Goal: Find specific page/section: Find specific page/section

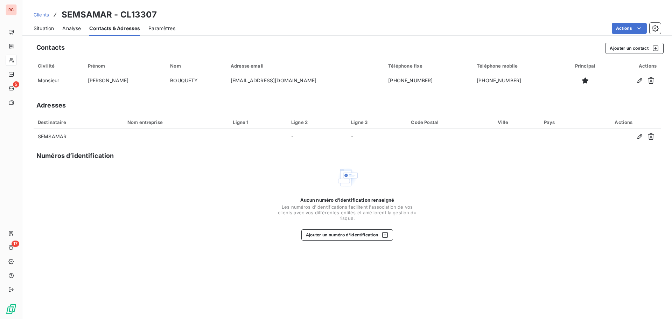
click at [42, 14] on span "Clients" at bounding box center [41, 15] width 15 height 6
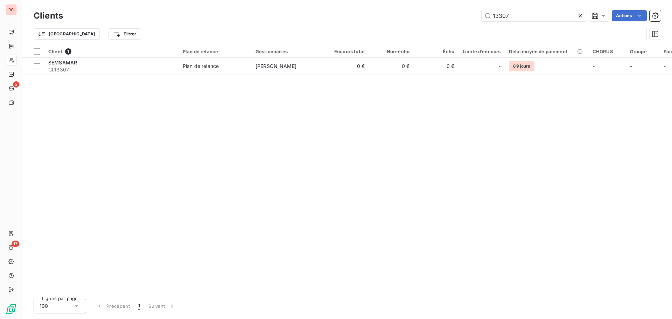
drag, startPoint x: 527, startPoint y: 21, endPoint x: 463, endPoint y: 20, distance: 63.7
click at [463, 20] on div "13307 Actions" at bounding box center [365, 15] width 589 height 11
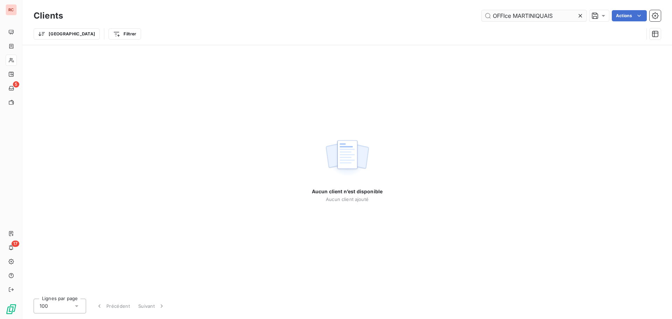
click at [513, 15] on input "OFFIce MARTINIQUAIS" at bounding box center [533, 15] width 105 height 11
drag, startPoint x: 513, startPoint y: 15, endPoint x: 505, endPoint y: 14, distance: 7.4
click at [505, 14] on input "OFFIce MARTINIQUAIS" at bounding box center [533, 15] width 105 height 11
drag, startPoint x: 566, startPoint y: 12, endPoint x: 514, endPoint y: 16, distance: 52.6
click at [514, 16] on input "OFFICE MARTINIQUAIS" at bounding box center [533, 15] width 105 height 11
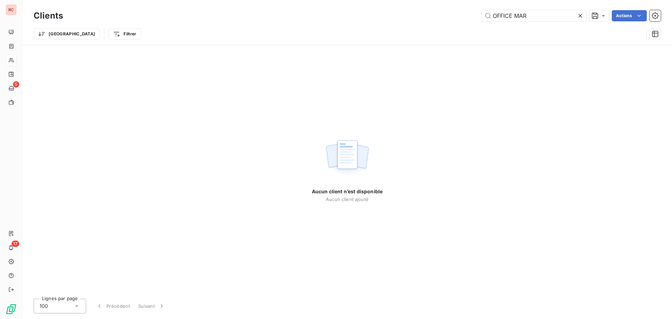
type input "OFFICE MAR"
click at [578, 17] on icon at bounding box center [579, 15] width 3 height 3
